Goal: Information Seeking & Learning: Learn about a topic

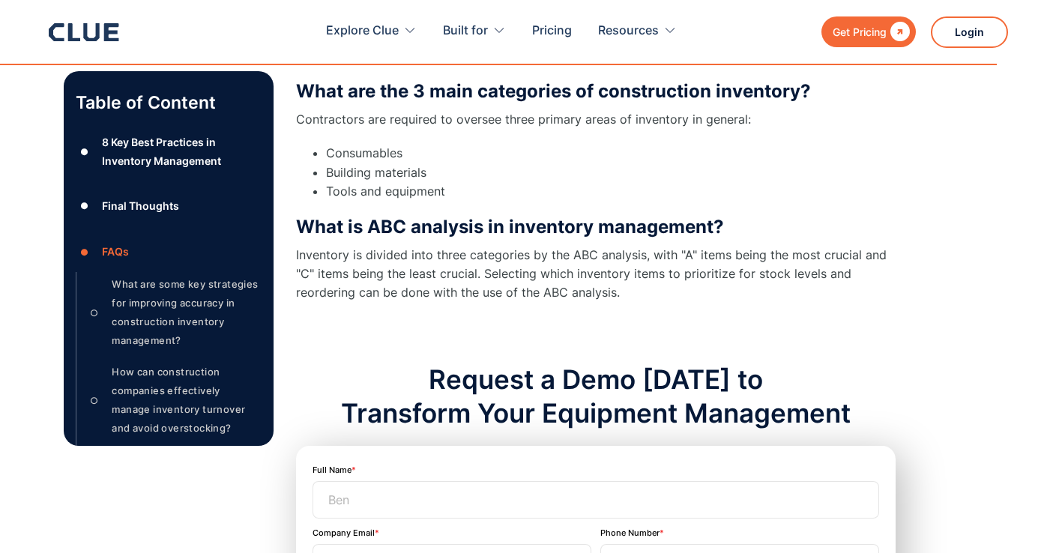
scroll to position [7085, 0]
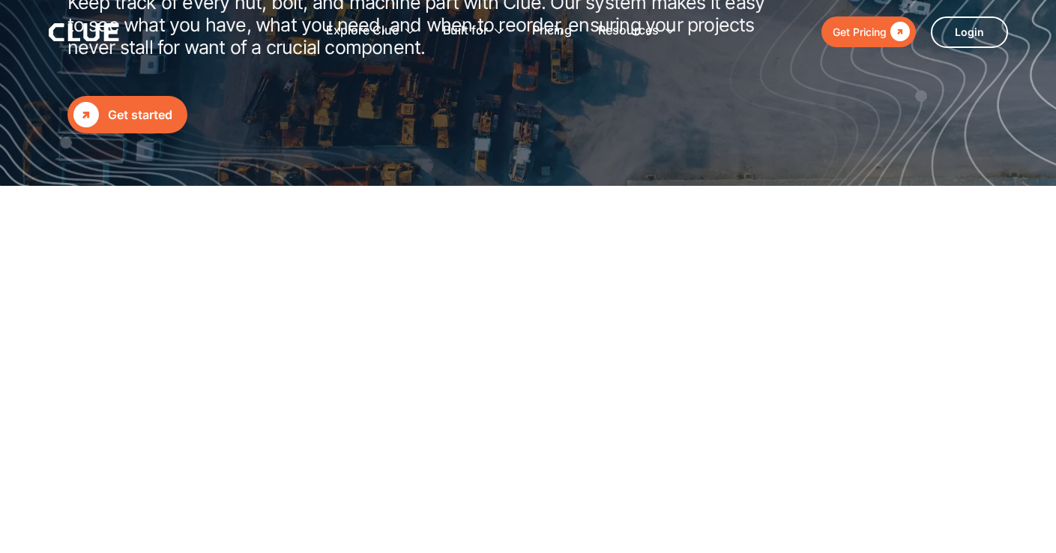
scroll to position [512, 0]
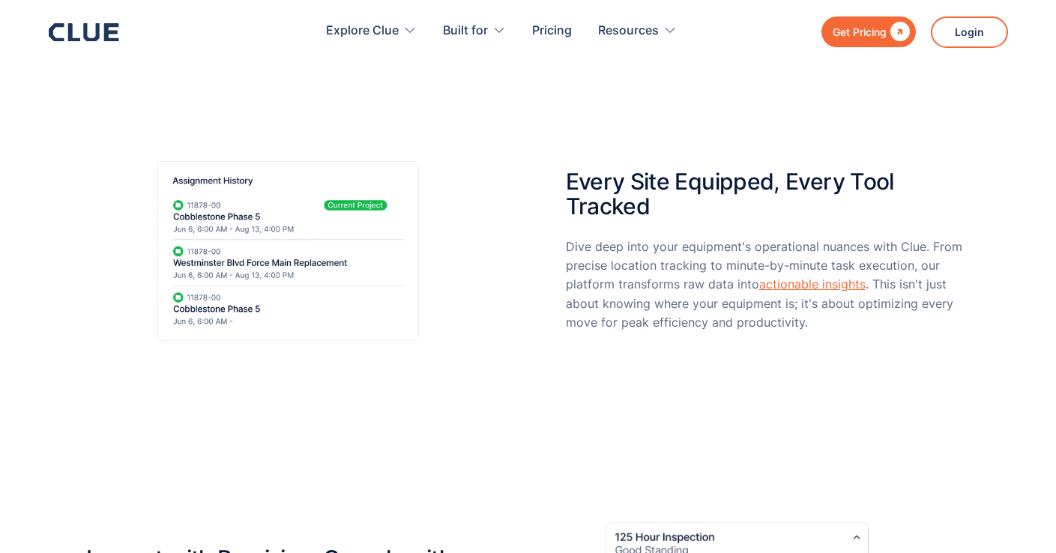
click at [772, 282] on link "actionable insights" at bounding box center [812, 283] width 106 height 15
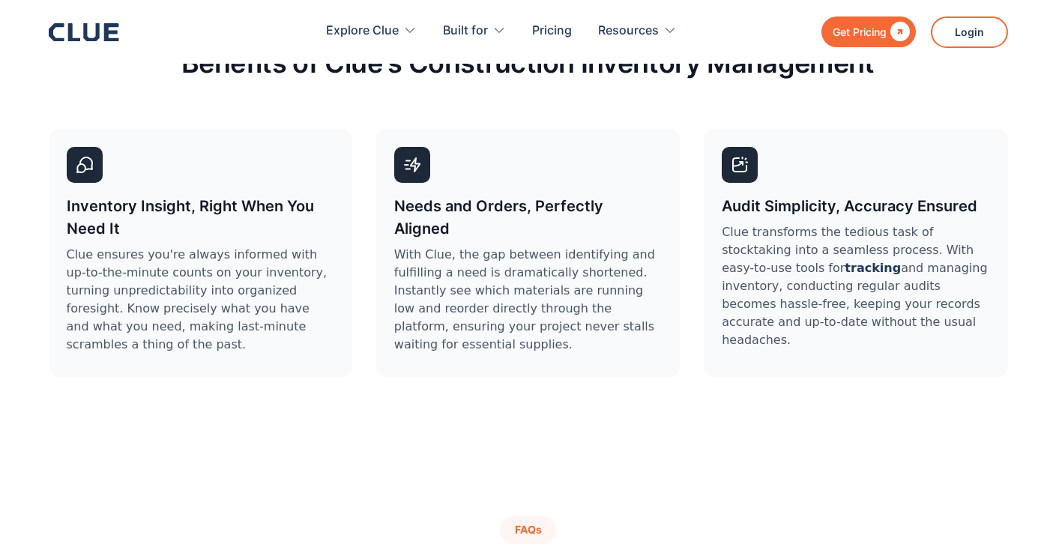
scroll to position [4795, 0]
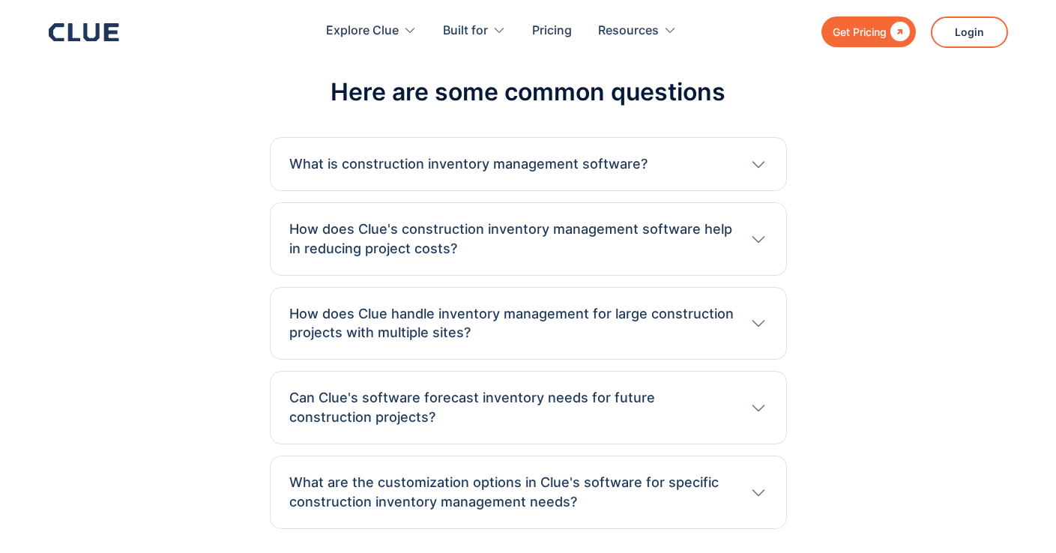
click at [730, 406] on h3 "Can Clue's software forecast inventory needs for future construction projects?" at bounding box center [511, 407] width 445 height 39
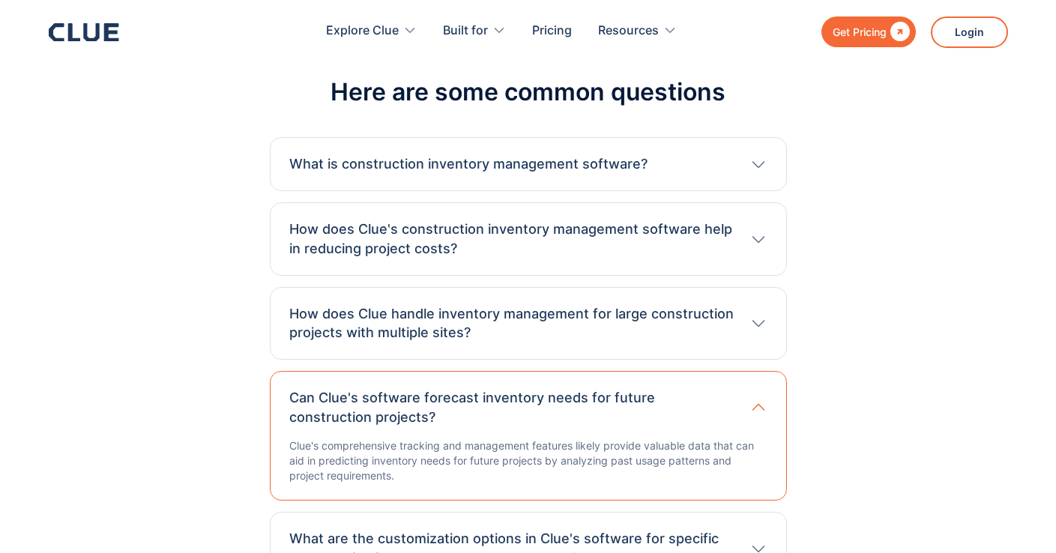
click at [688, 347] on div "How does Clue handle inventory management for large construction projects with …" at bounding box center [528, 323] width 517 height 73
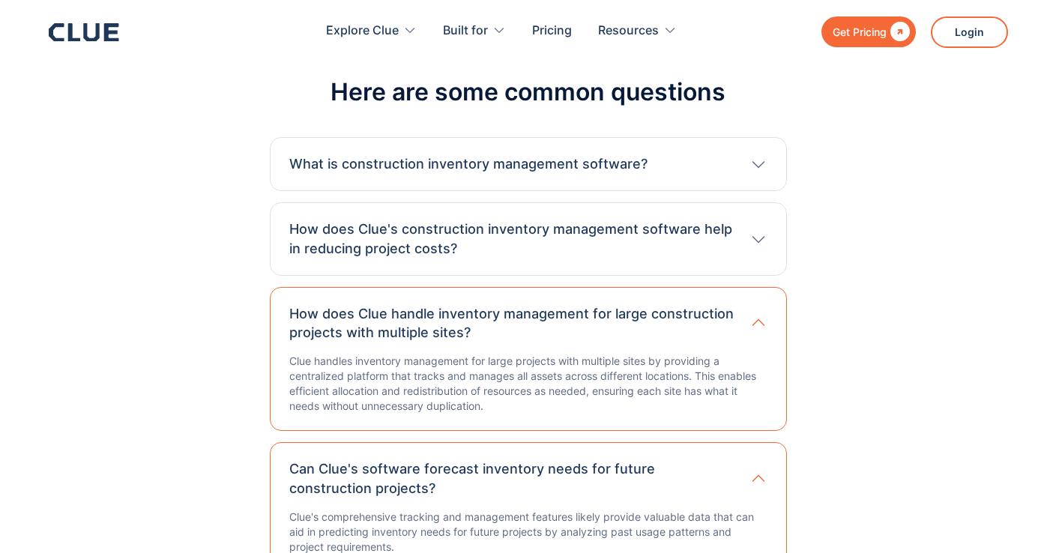
click at [701, 244] on h3 "How does Clue's construction inventory management software help in reducing pro…" at bounding box center [511, 239] width 445 height 39
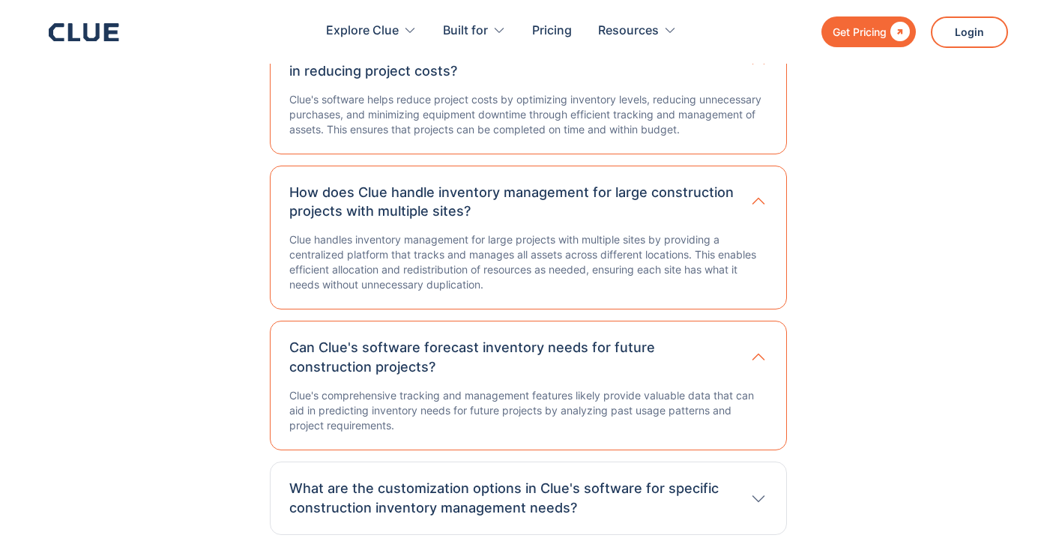
scroll to position [5081, 0]
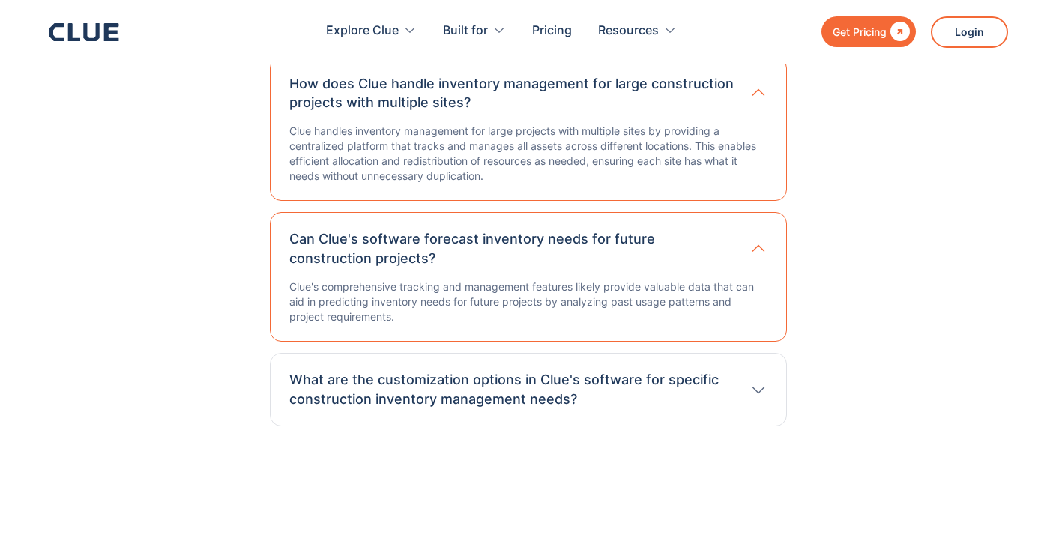
click at [735, 414] on div "What are the customization options in Clue's software for specific construction…" at bounding box center [528, 389] width 517 height 73
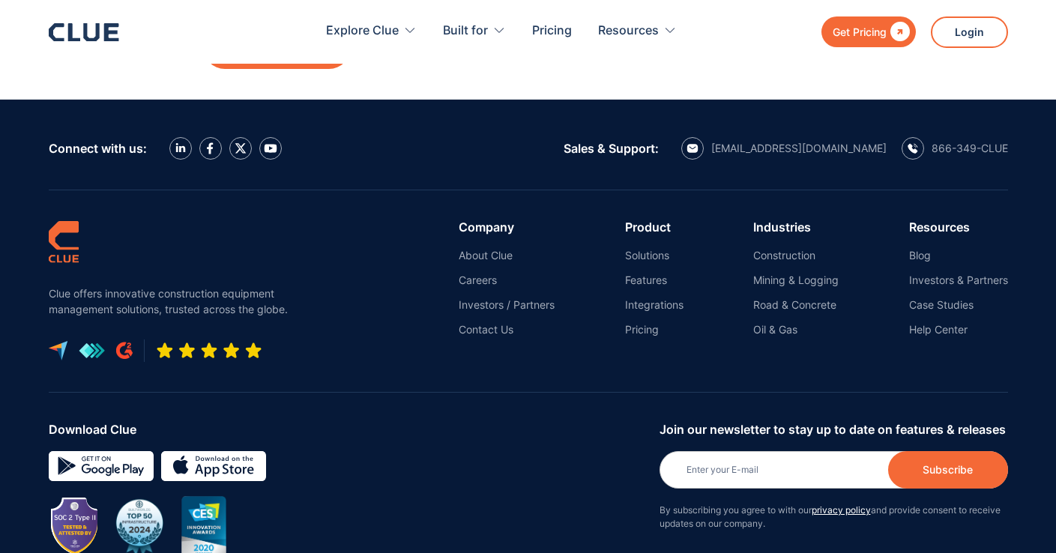
scroll to position [8078, 0]
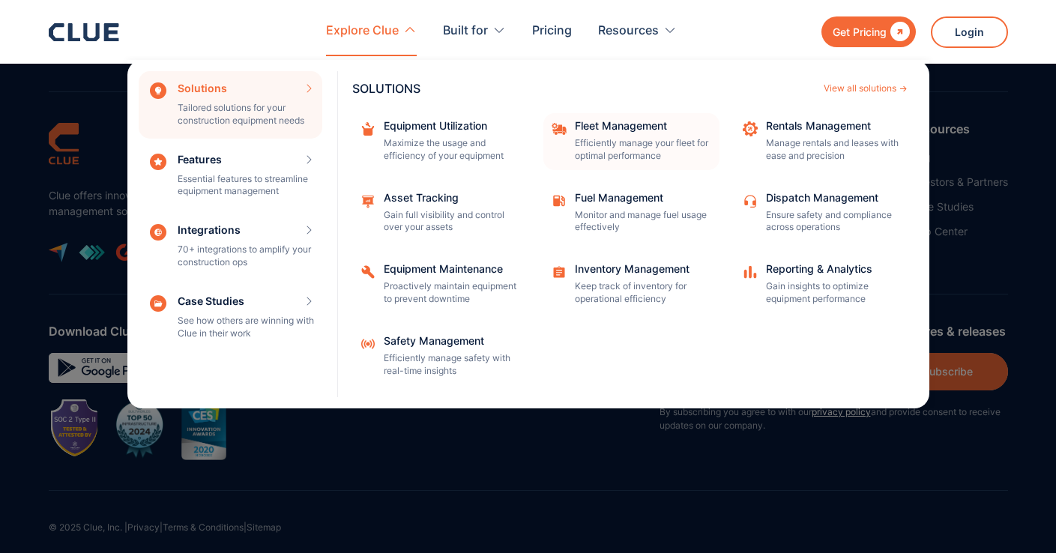
click at [656, 144] on p "Efficiently manage your fleet for optimal performance" at bounding box center [642, 149] width 135 height 25
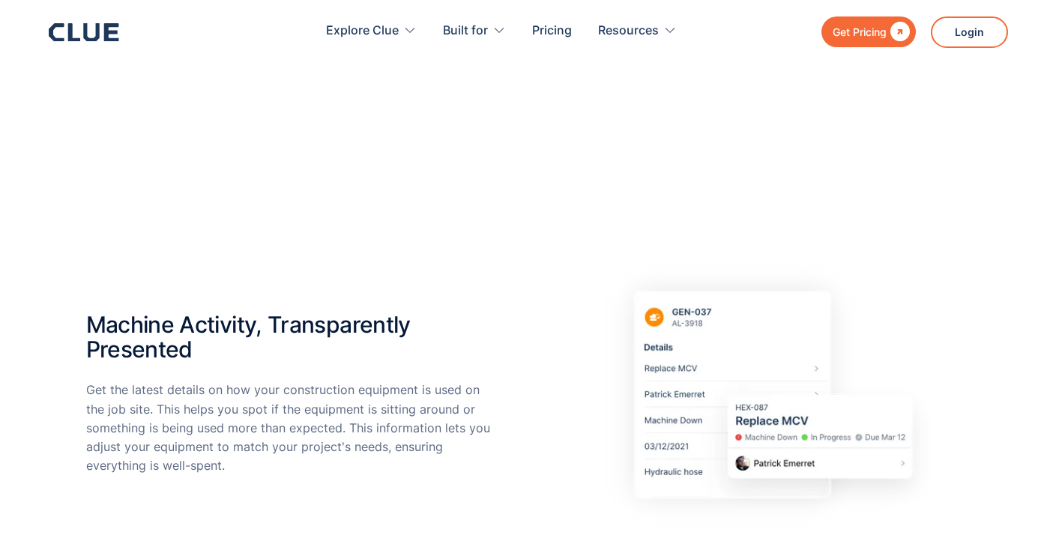
scroll to position [1184, 0]
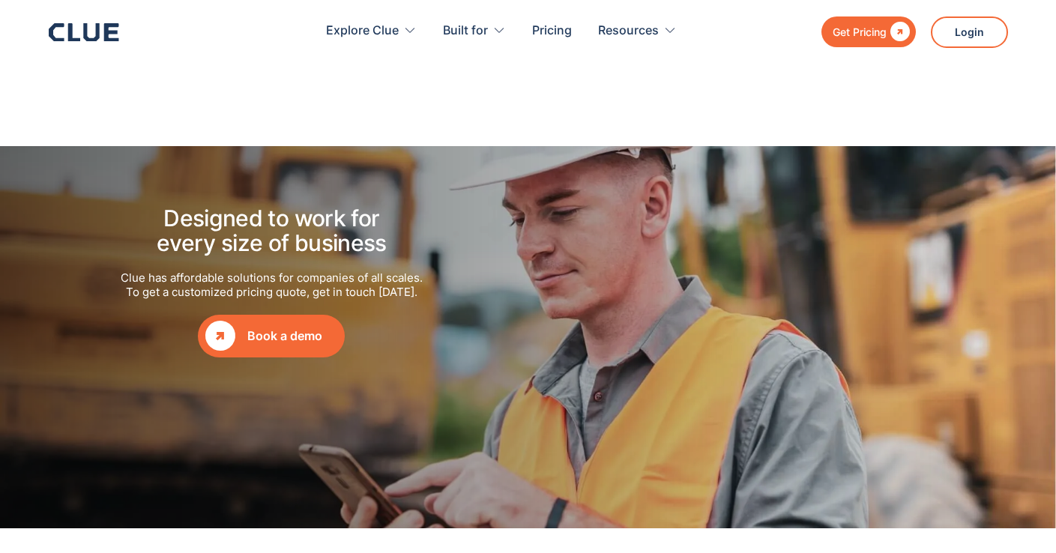
scroll to position [1887, 0]
